Goal: Check status: Check status

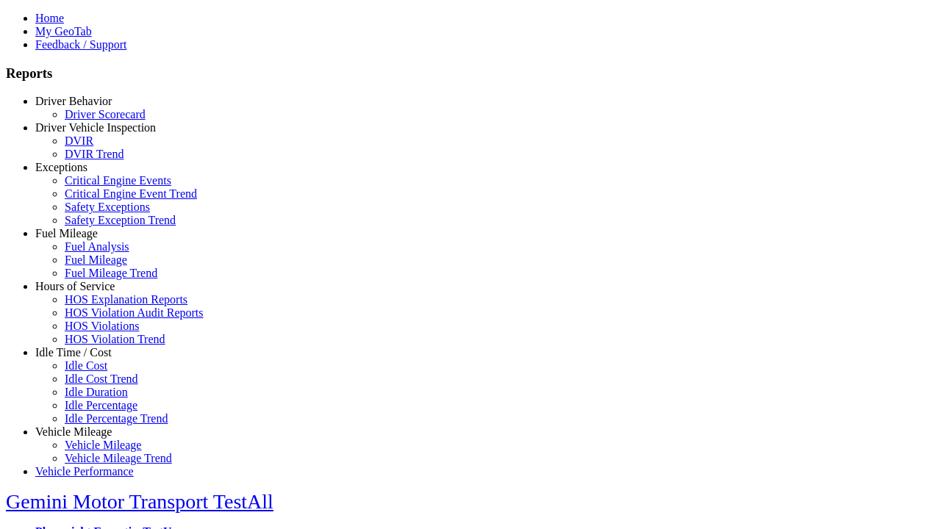
click at [85, 240] on link "Fuel Mileage" at bounding box center [66, 233] width 63 height 13
click at [96, 279] on link "Fuel Mileage Trend" at bounding box center [111, 273] width 93 height 13
select select "**"
type input "*********"
